Goal: Share content: Share content

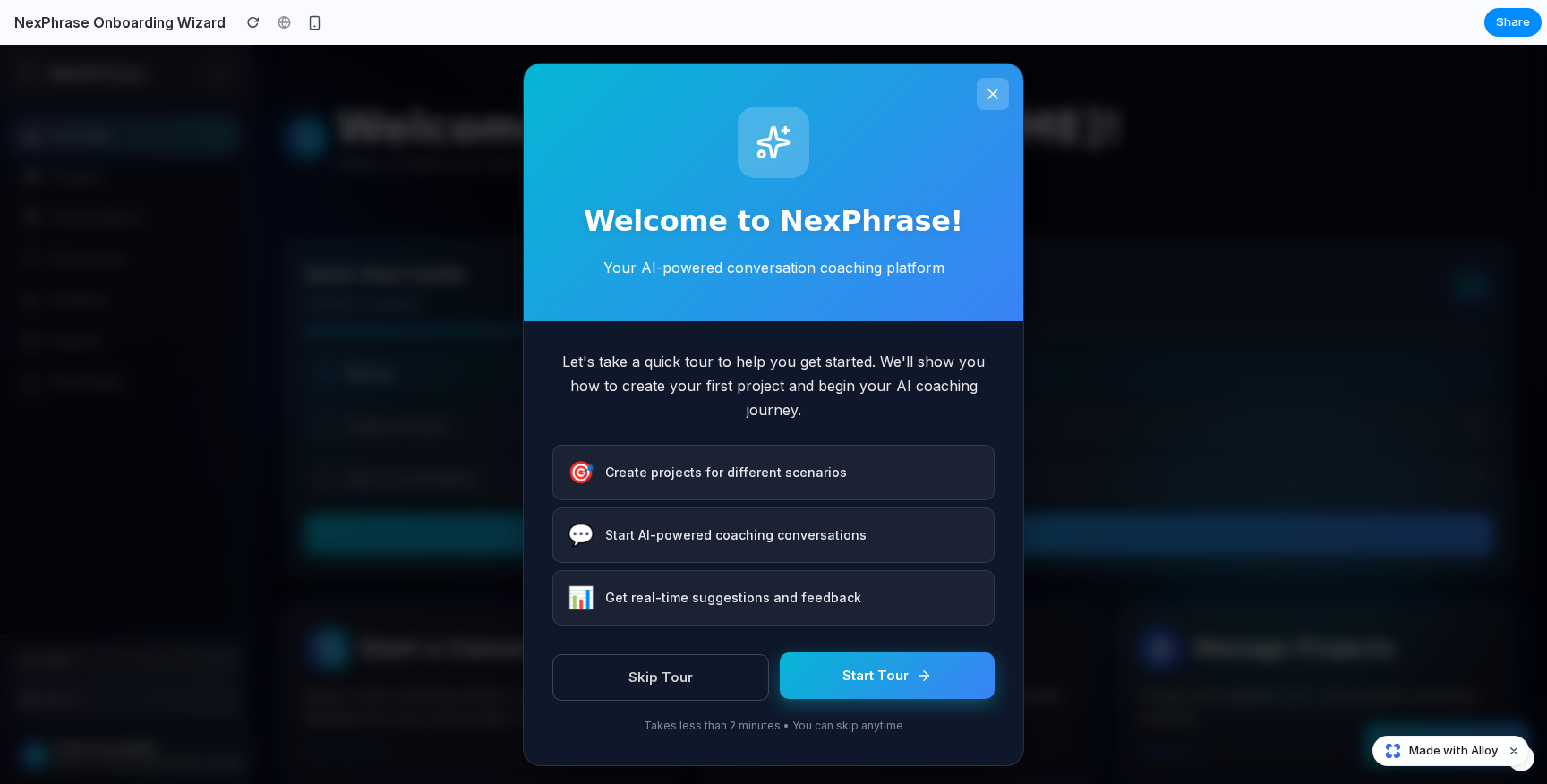
click at [931, 685] on button "Start Tour" at bounding box center [887, 676] width 215 height 47
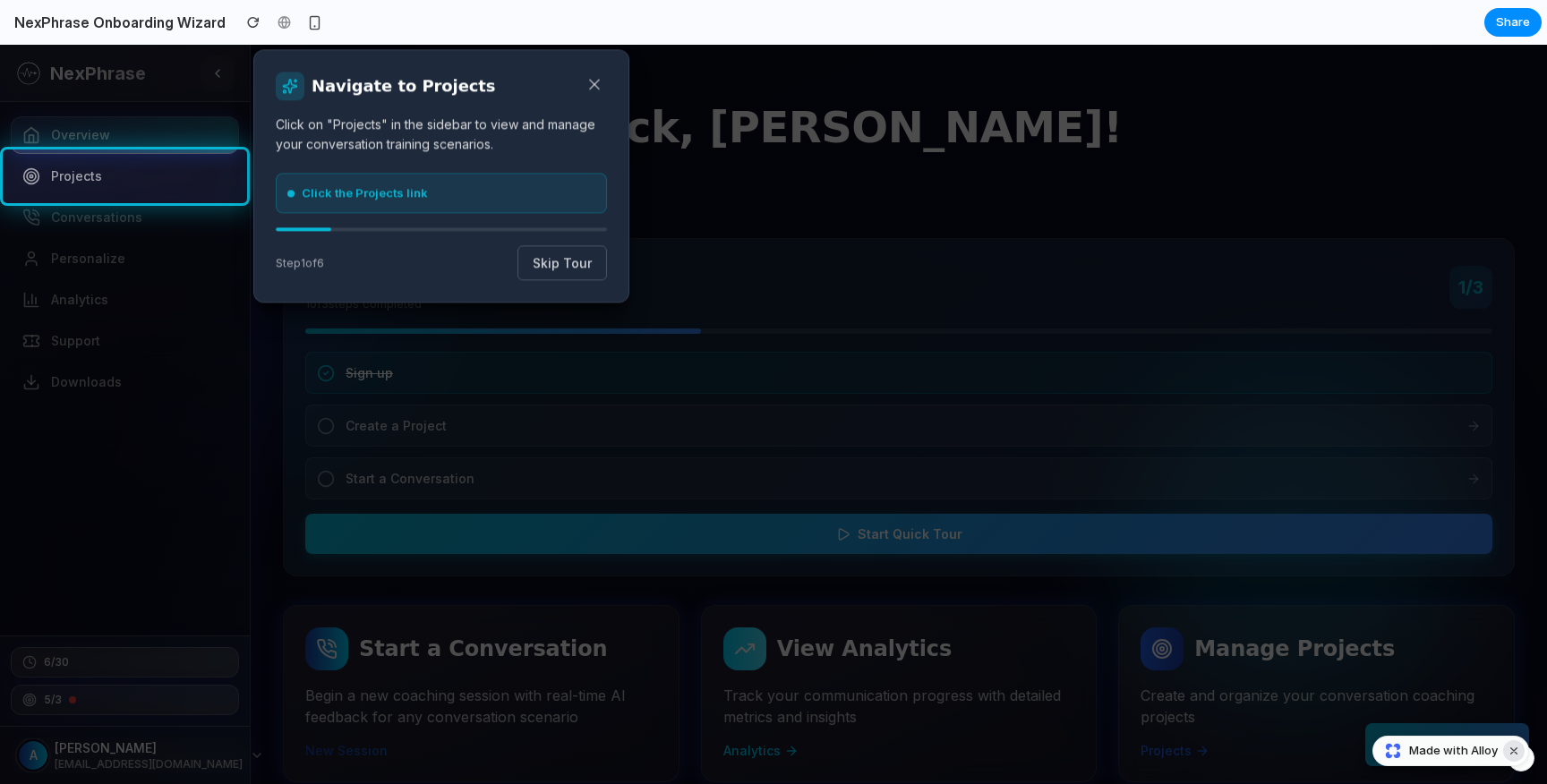
click at [1518, 752] on button "Dismiss watermark" at bounding box center [1514, 751] width 22 height 22
click at [1234, 579] on rect at bounding box center [773, 414] width 1547 height 740
click at [593, 82] on icon at bounding box center [594, 84] width 8 height 8
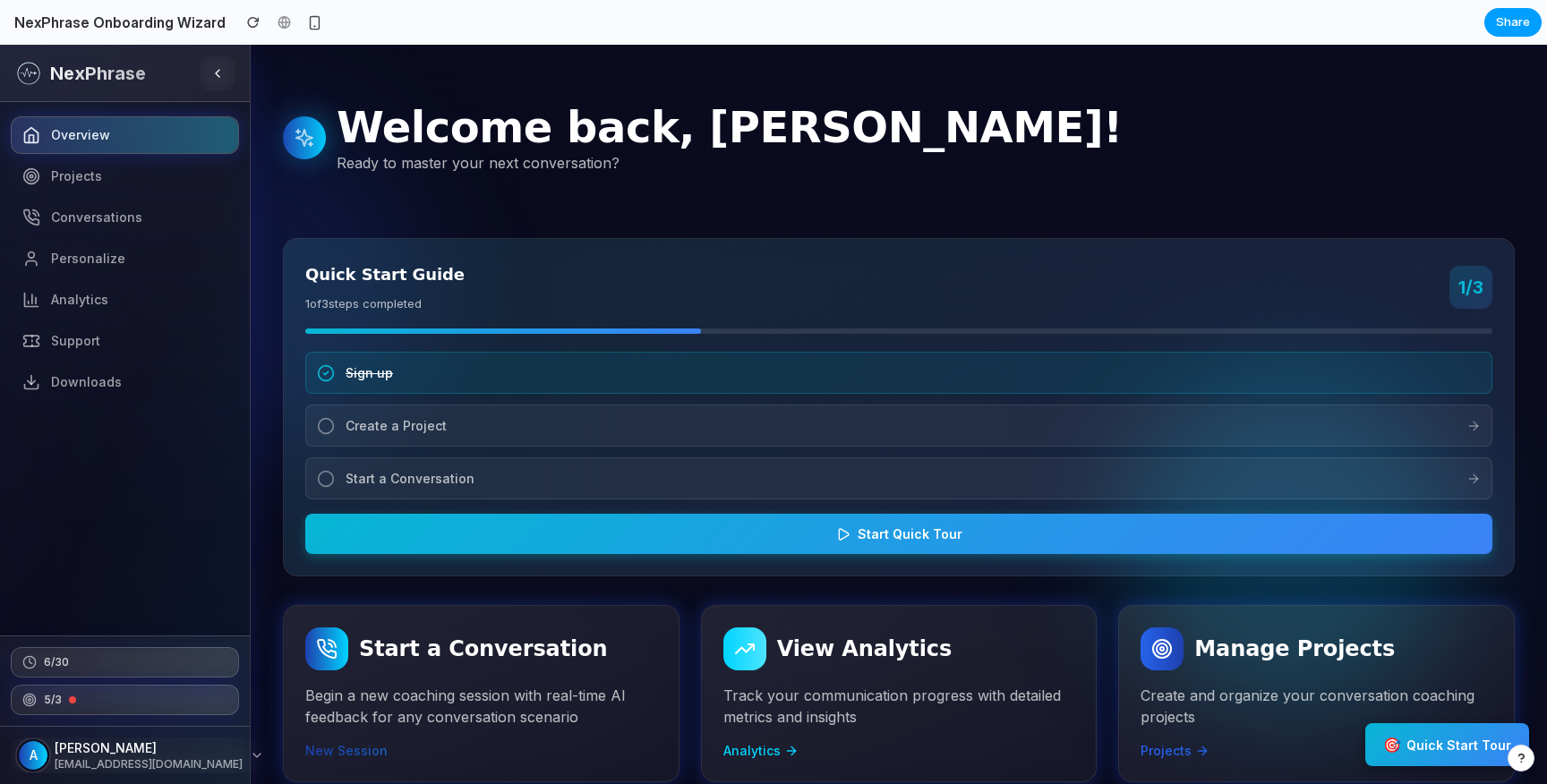
click at [1507, 19] on span "Share" at bounding box center [1513, 22] width 34 height 18
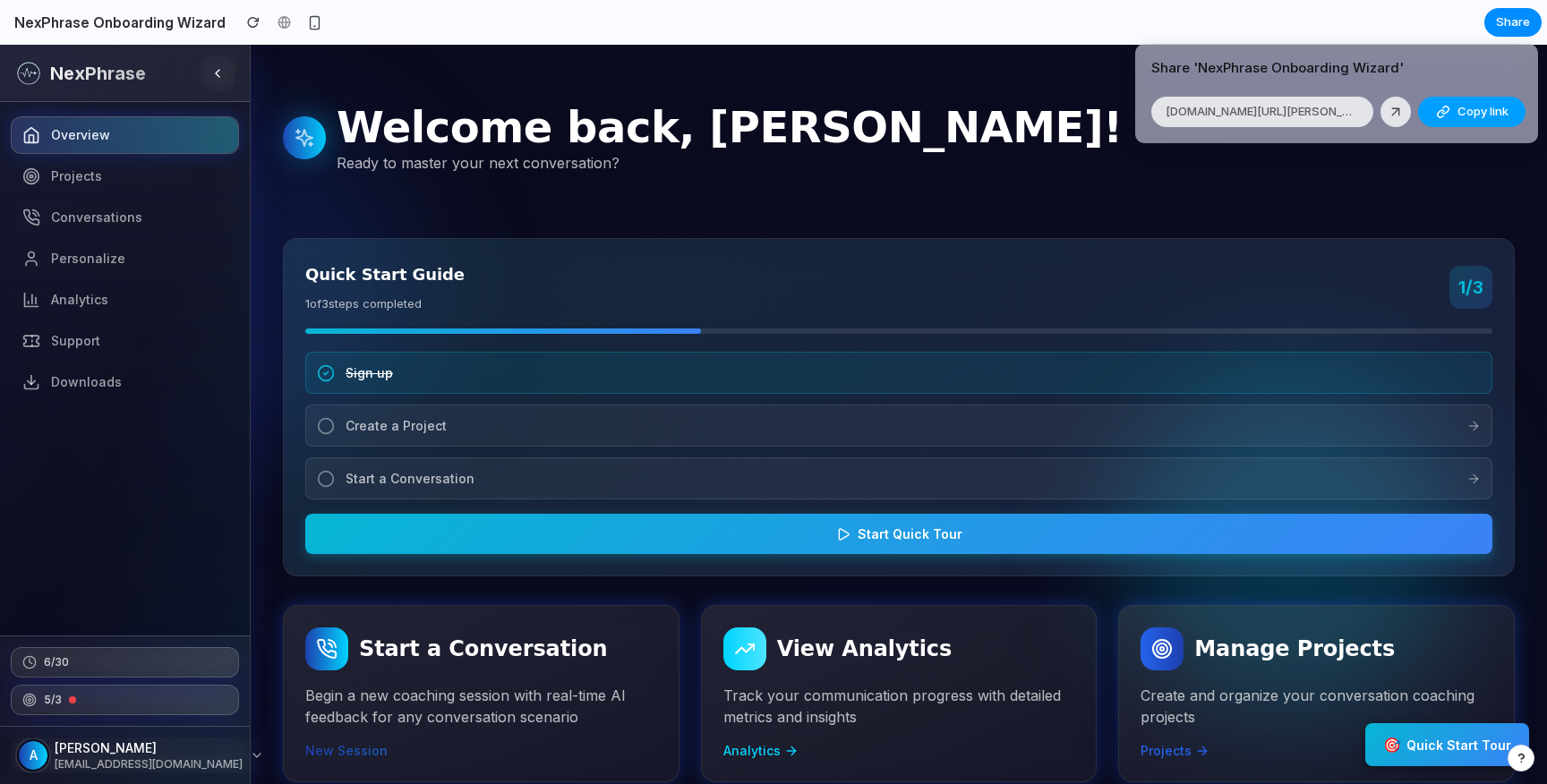
click at [1451, 113] on button "Copy link" at bounding box center [1473, 112] width 107 height 30
